Goal: Use online tool/utility: Use online tool/utility

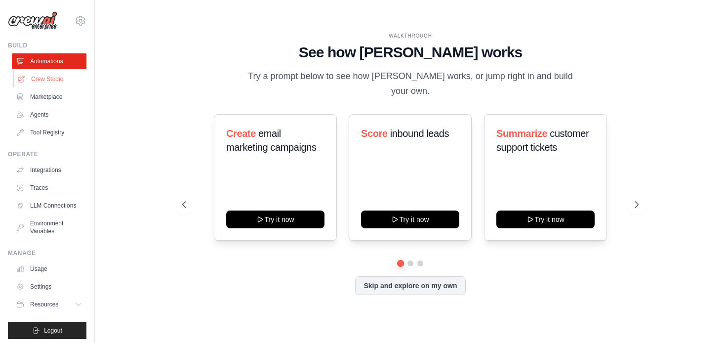
click at [52, 78] on link "Crew Studio" at bounding box center [50, 79] width 75 height 16
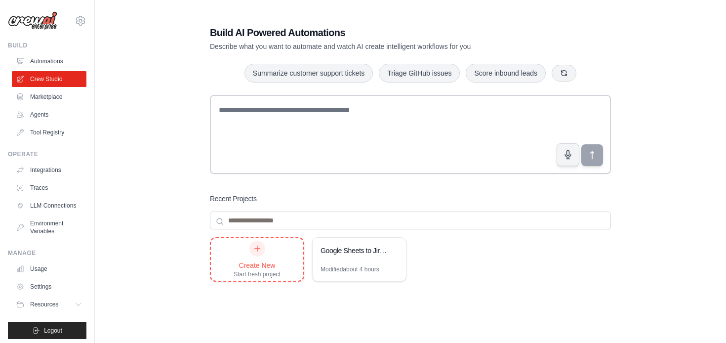
click at [253, 260] on div "Create New" at bounding box center [257, 265] width 47 height 10
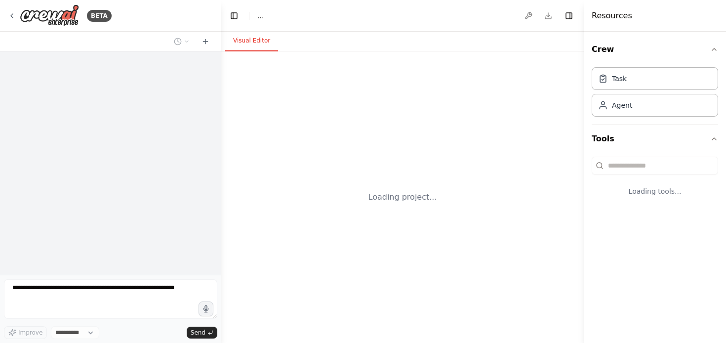
select select "****"
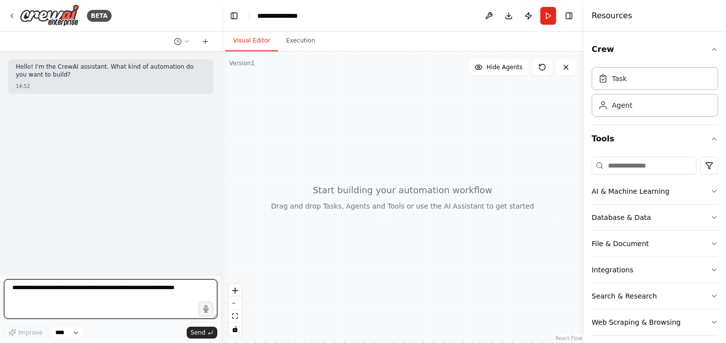
click at [67, 303] on textarea at bounding box center [110, 298] width 213 height 39
type textarea "**********"
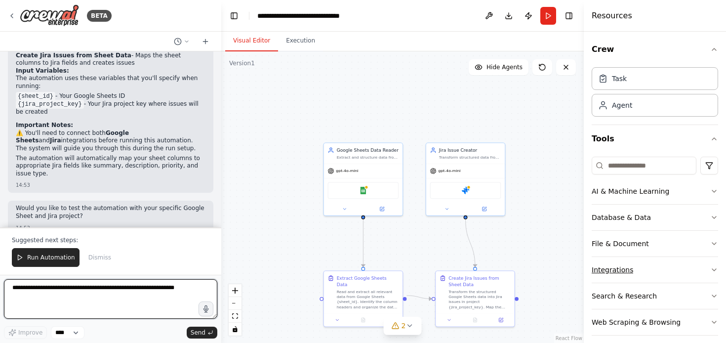
scroll to position [8, 0]
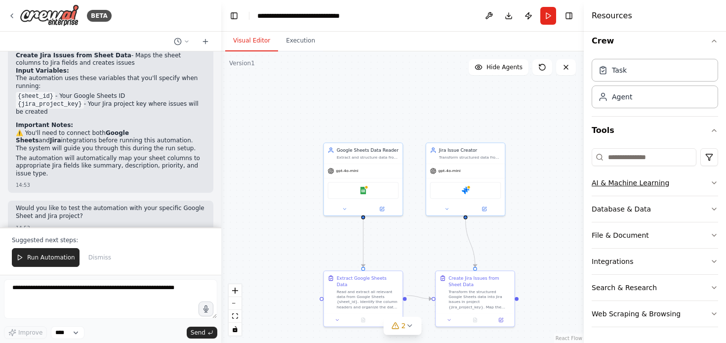
click at [701, 183] on button "AI & Machine Learning" at bounding box center [654, 183] width 126 height 26
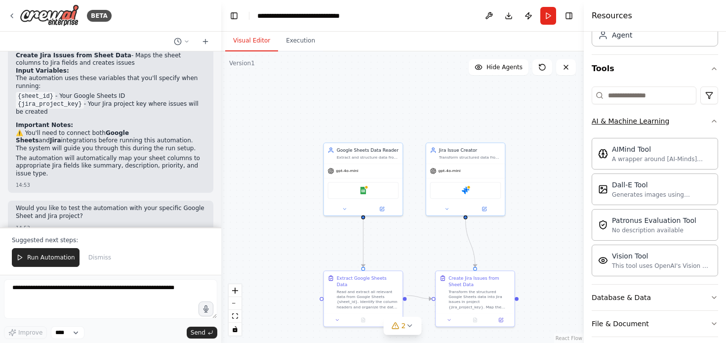
scroll to position [158, 0]
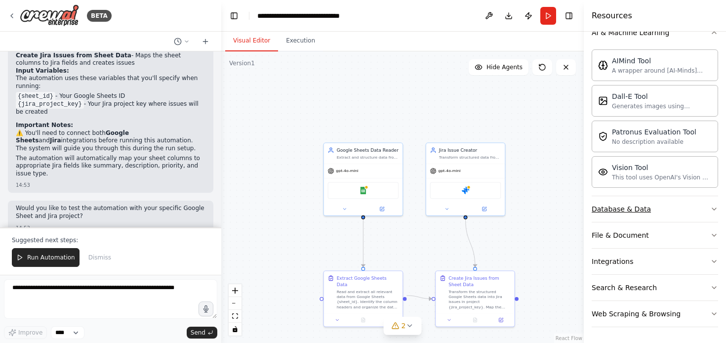
click at [688, 207] on button "Database & Data" at bounding box center [654, 209] width 126 height 26
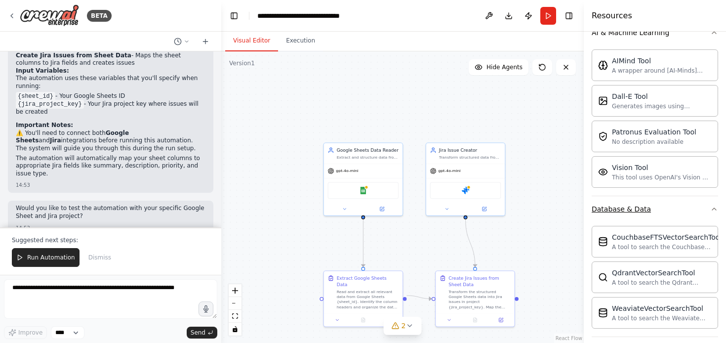
scroll to position [273, 0]
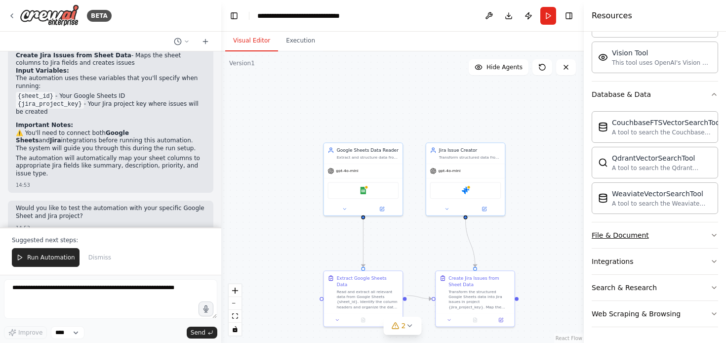
click at [679, 234] on button "File & Document" at bounding box center [654, 235] width 126 height 26
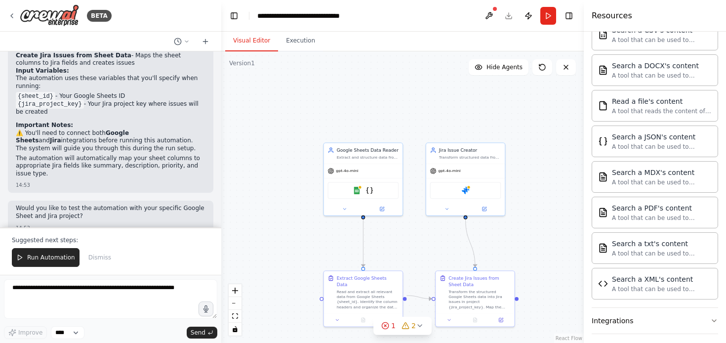
scroll to position [674, 0]
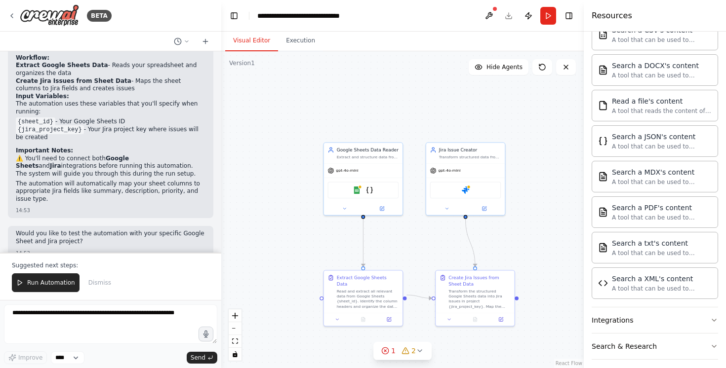
drag, startPoint x: 645, startPoint y: 144, endPoint x: 365, endPoint y: 2, distance: 314.2
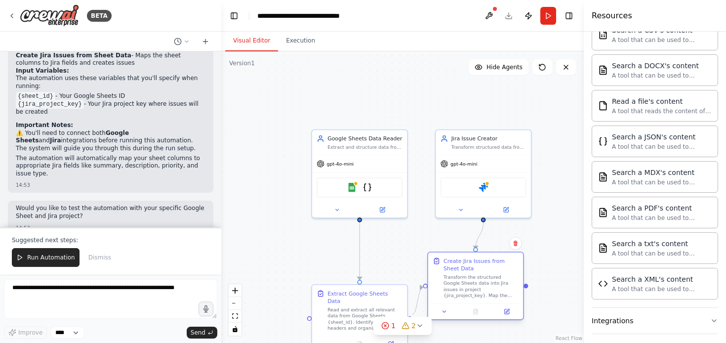
drag, startPoint x: 502, startPoint y: 312, endPoint x: 479, endPoint y: 283, distance: 36.6
click at [479, 283] on div "Transform the structured Google Sheets data into Jira issues in project {jira_p…" at bounding box center [480, 286] width 75 height 25
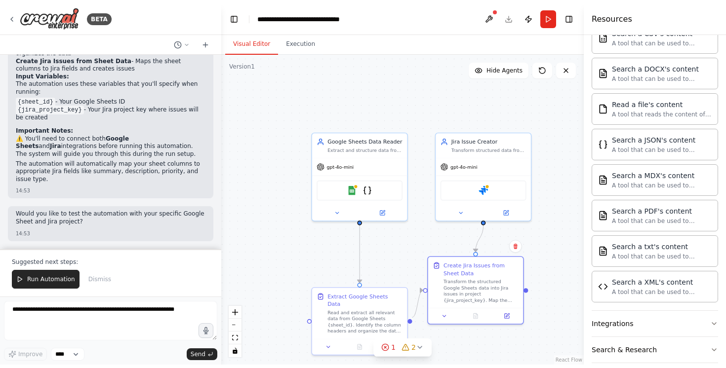
scroll to position [674, 0]
